Goal: Task Accomplishment & Management: Manage account settings

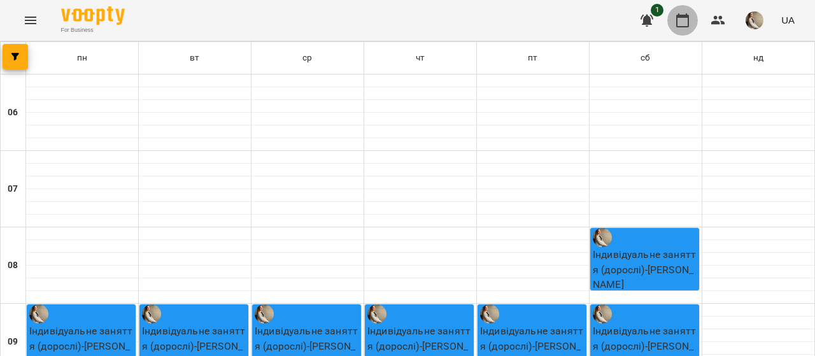
click at [682, 17] on icon "button" at bounding box center [682, 20] width 13 height 14
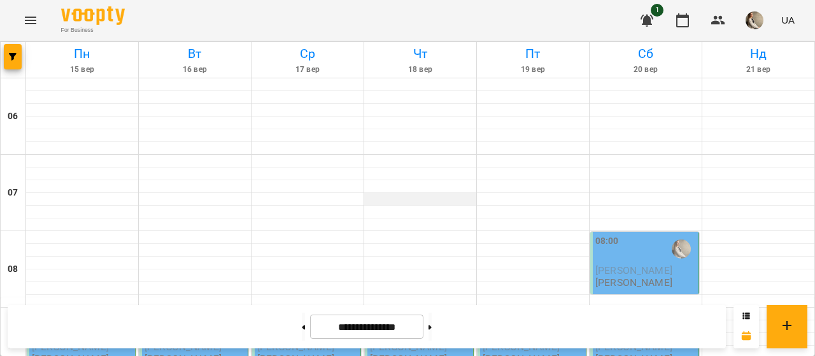
scroll to position [189, 0]
click at [62, 311] on div "09:00" at bounding box center [82, 325] width 101 height 29
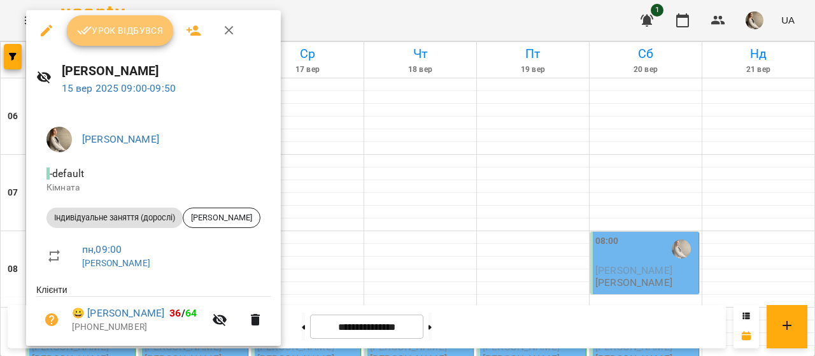
click at [151, 32] on span "Урок відбувся" at bounding box center [120, 30] width 87 height 15
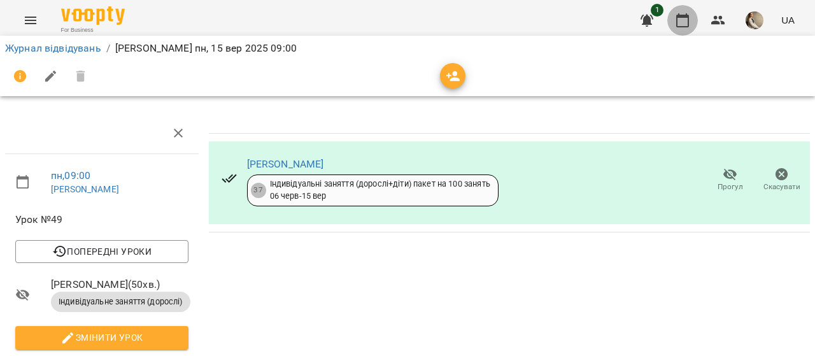
click at [688, 22] on icon "button" at bounding box center [682, 20] width 13 height 14
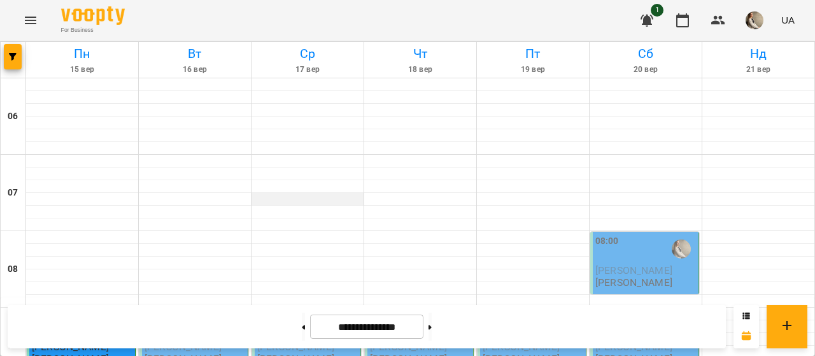
scroll to position [451, 0]
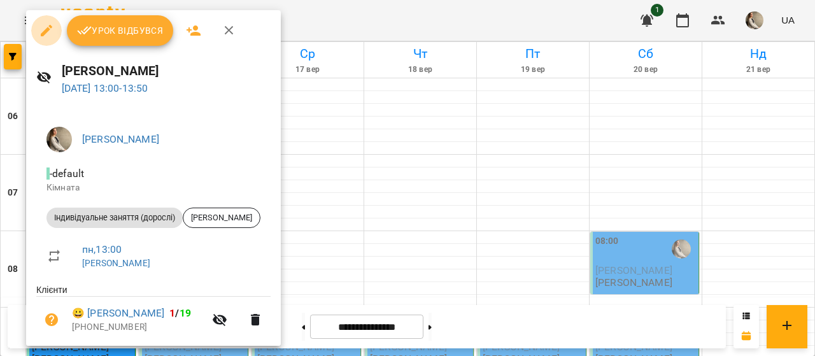
click at [53, 31] on button "button" at bounding box center [46, 30] width 31 height 31
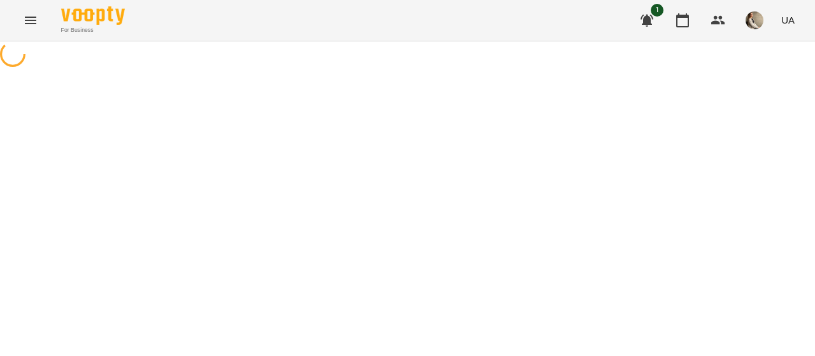
select select "**********"
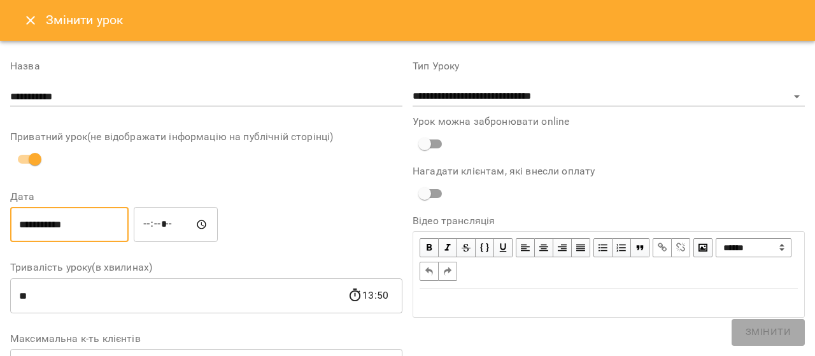
click at [22, 217] on input "**********" at bounding box center [69, 225] width 118 height 36
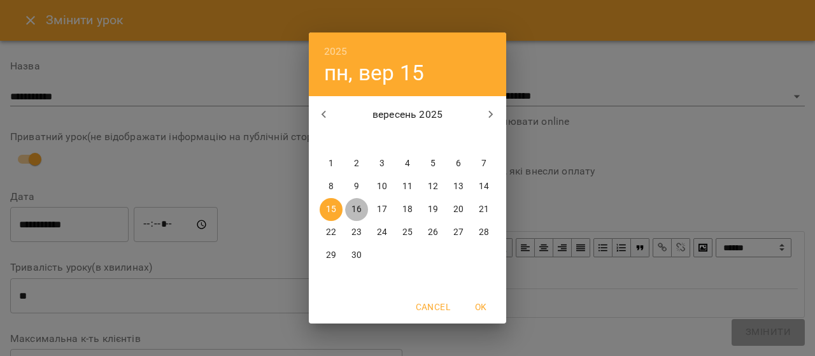
click at [362, 215] on span "16" at bounding box center [356, 209] width 23 height 13
type input "**********"
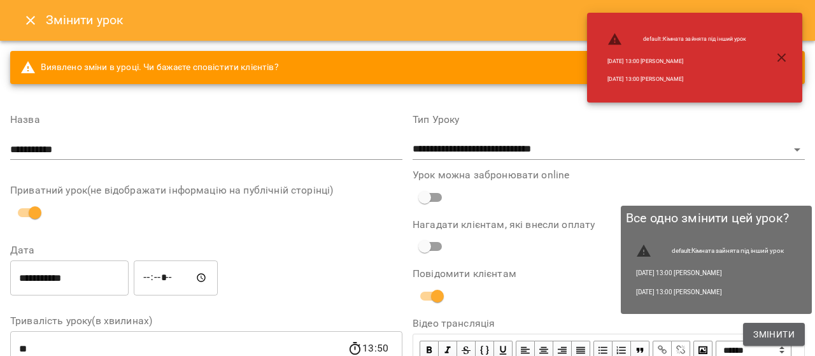
click at [755, 335] on span "Змінити" at bounding box center [773, 334] width 41 height 15
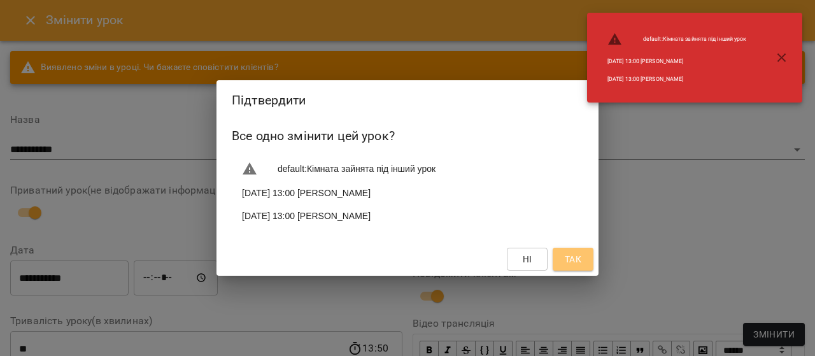
click at [576, 254] on span "Так" at bounding box center [573, 258] width 17 height 15
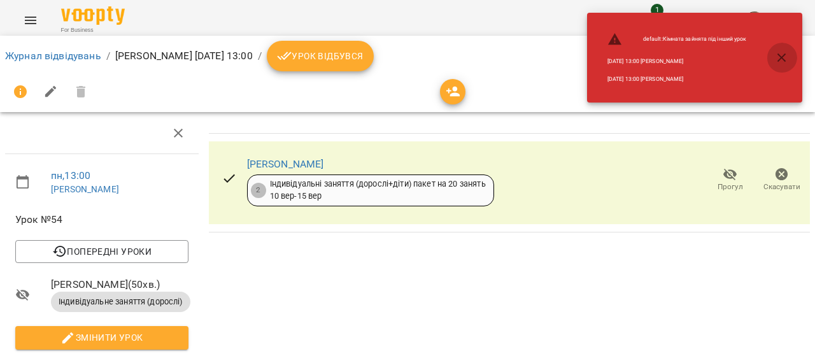
click at [779, 62] on icon "button" at bounding box center [781, 57] width 15 height 15
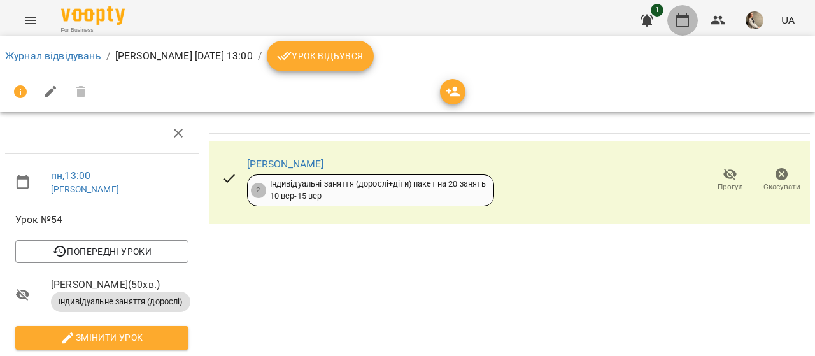
click at [687, 15] on icon "button" at bounding box center [682, 20] width 13 height 14
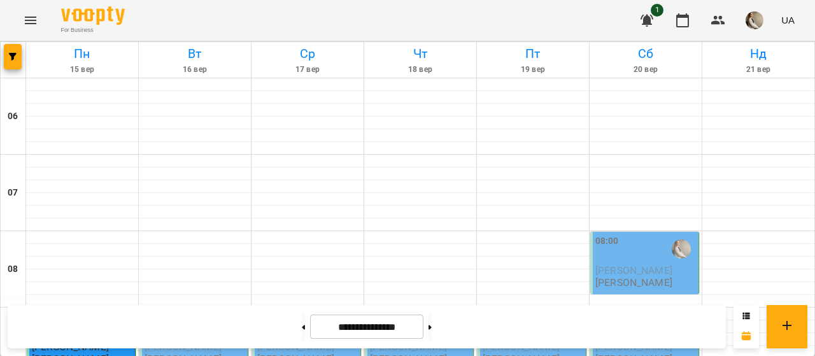
scroll to position [415, 0]
